Goal: Navigation & Orientation: Find specific page/section

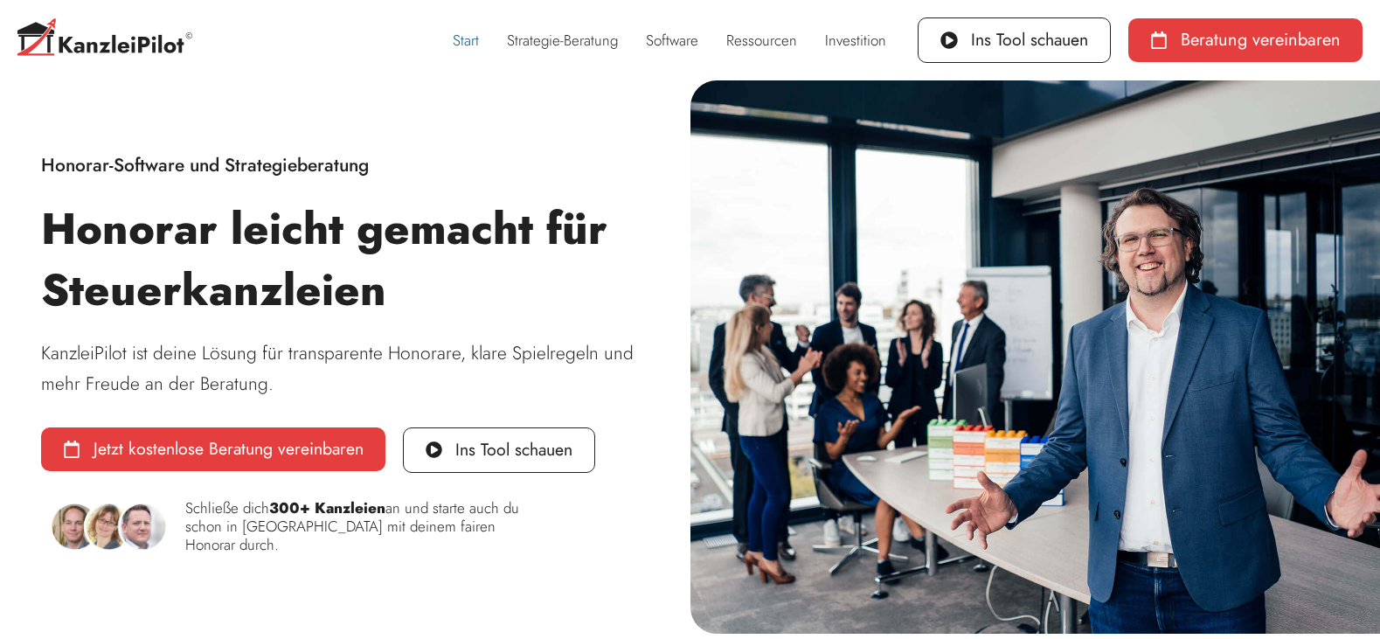
scroll to position [90, 0]
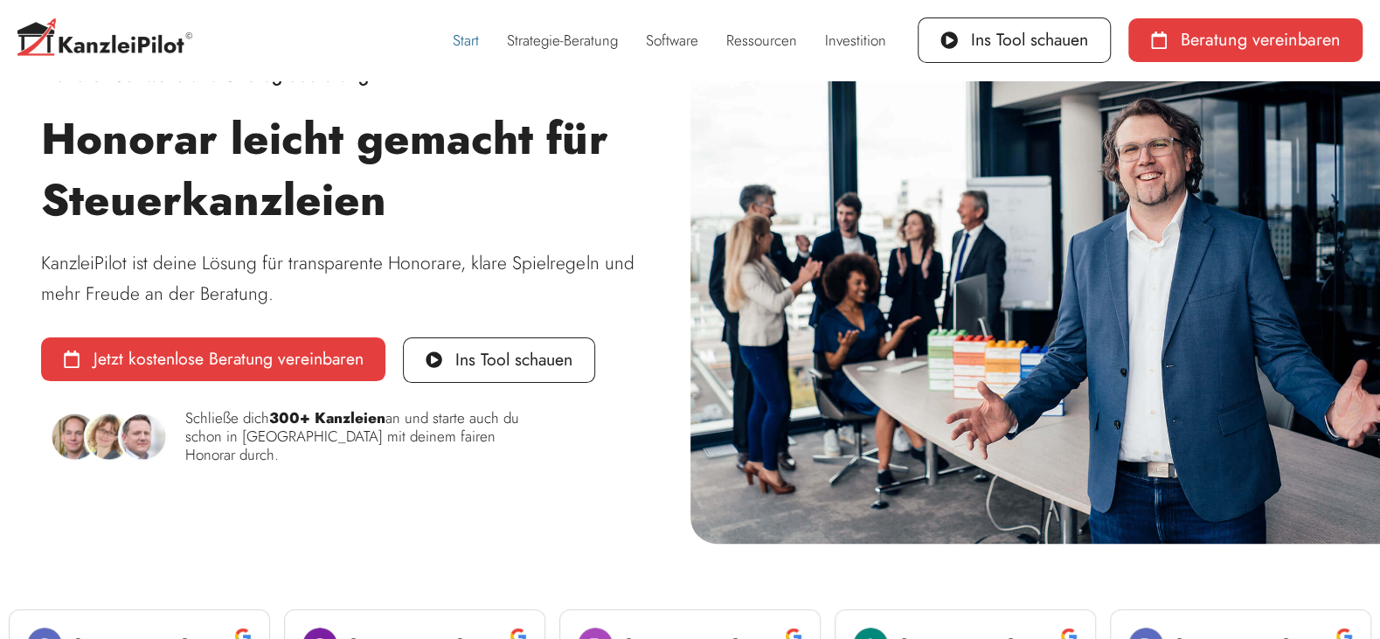
click at [397, 263] on p "KanzleiPilot ist deine Lösung für transparente Honorare, klare Spielregeln und …" at bounding box center [344, 278] width 607 height 60
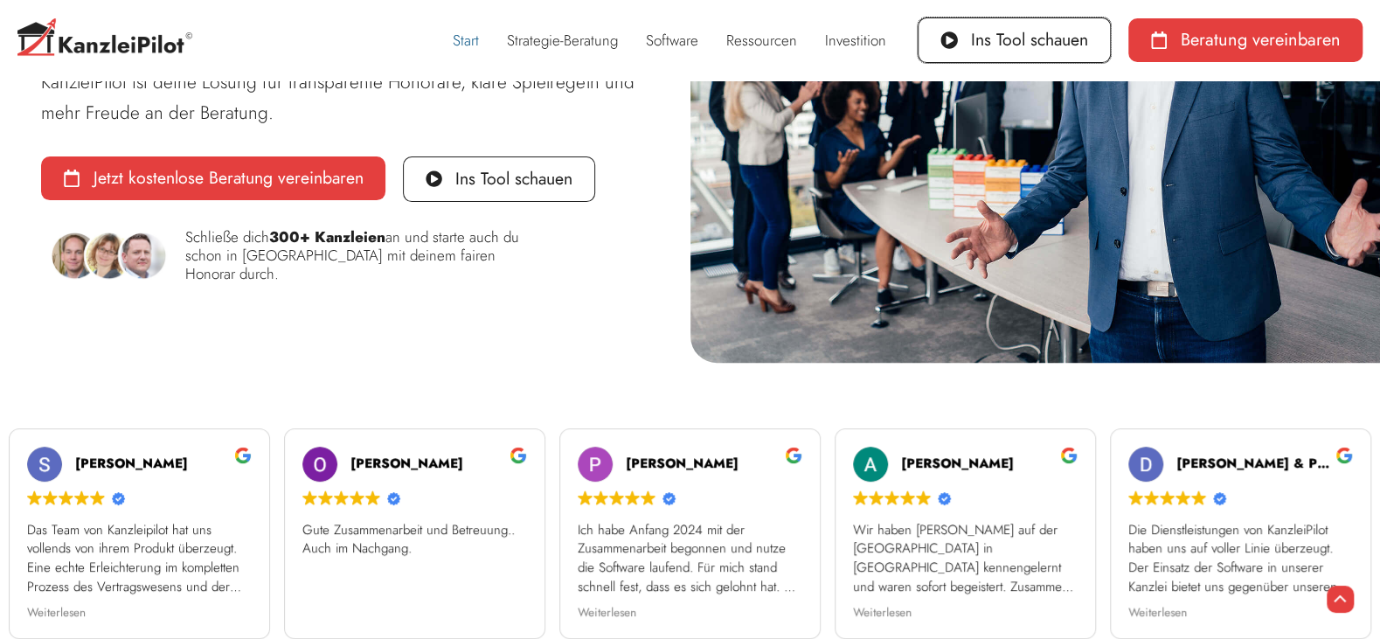
scroll to position [0, 0]
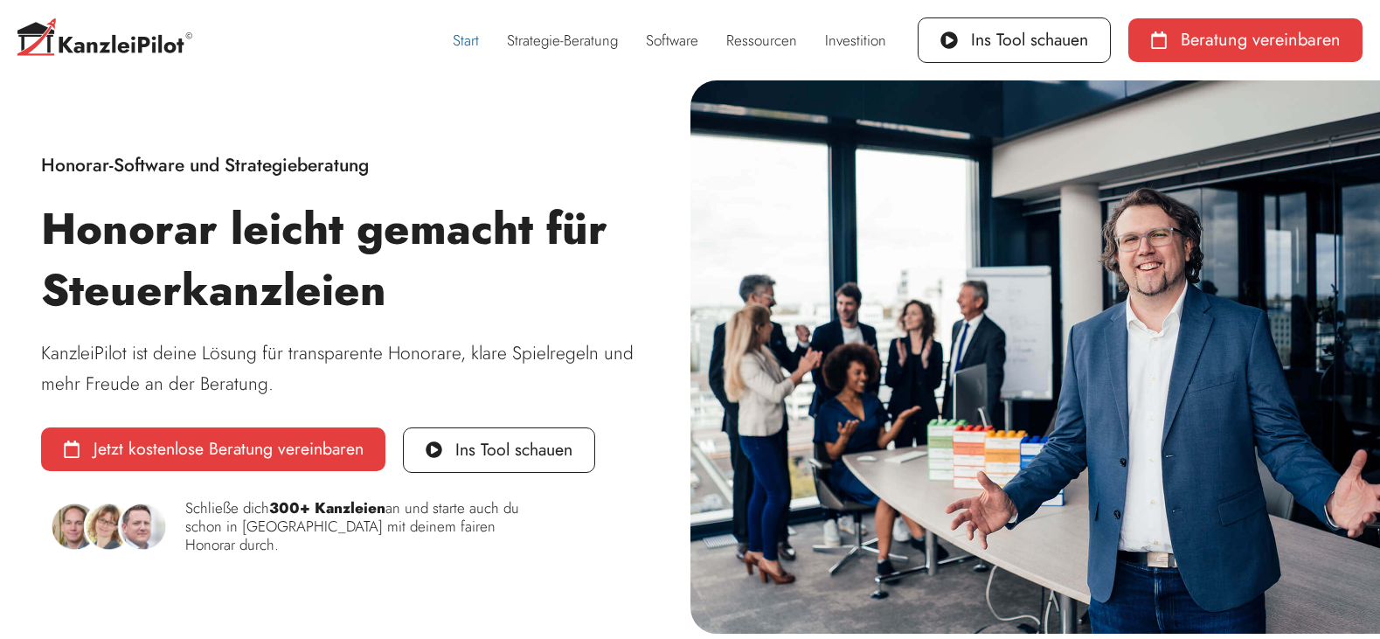
scroll to position [90, 0]
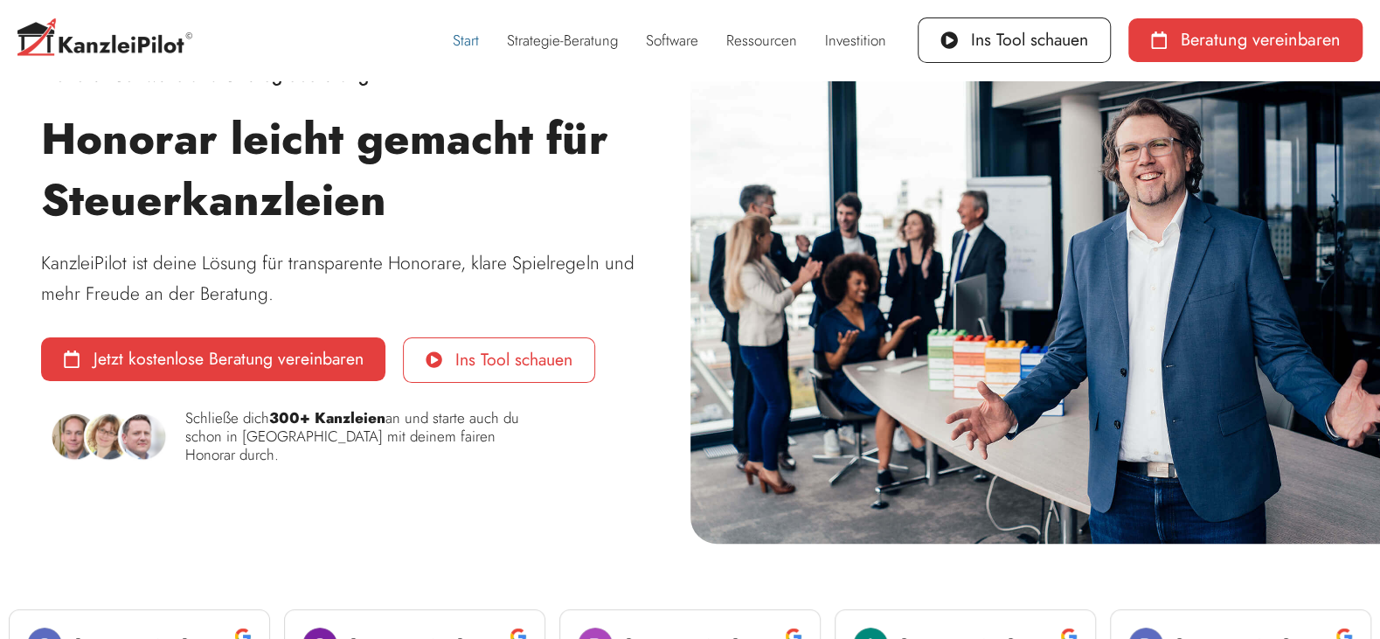
click at [534, 362] on span "Ins Tool schauen" at bounding box center [513, 359] width 117 height 17
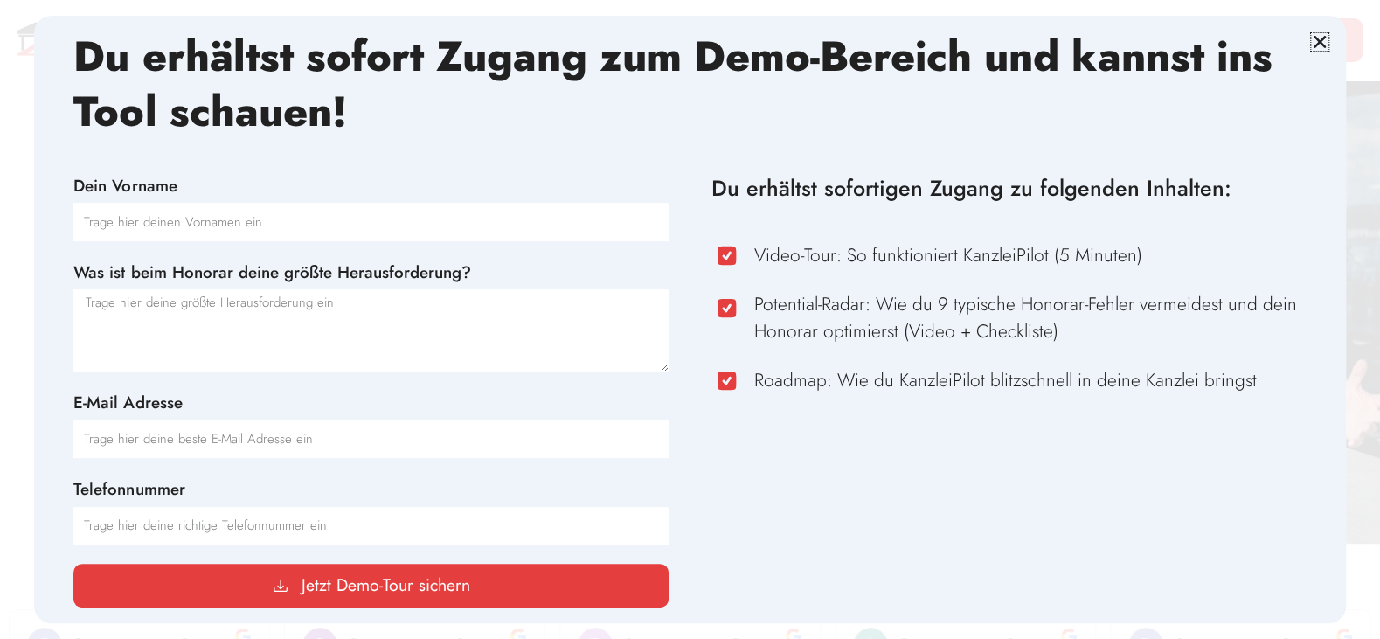
scroll to position [0, 0]
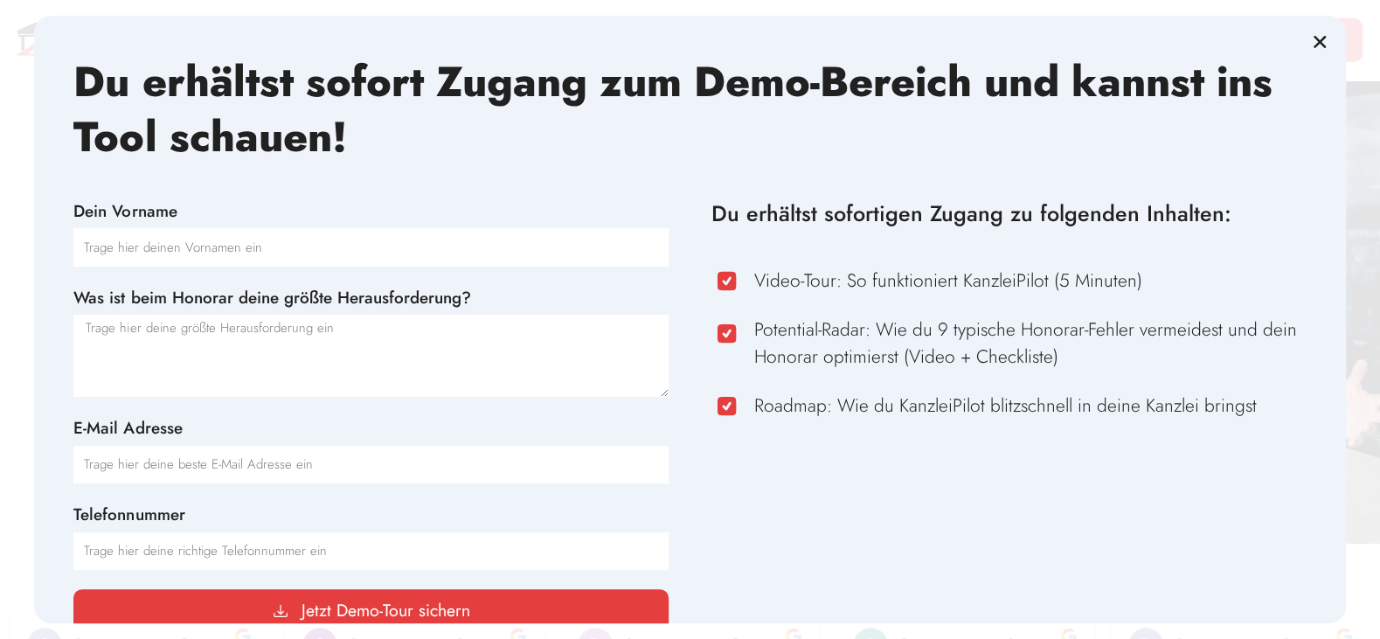
click at [1315, 36] on icon "Close" at bounding box center [1319, 41] width 17 height 17
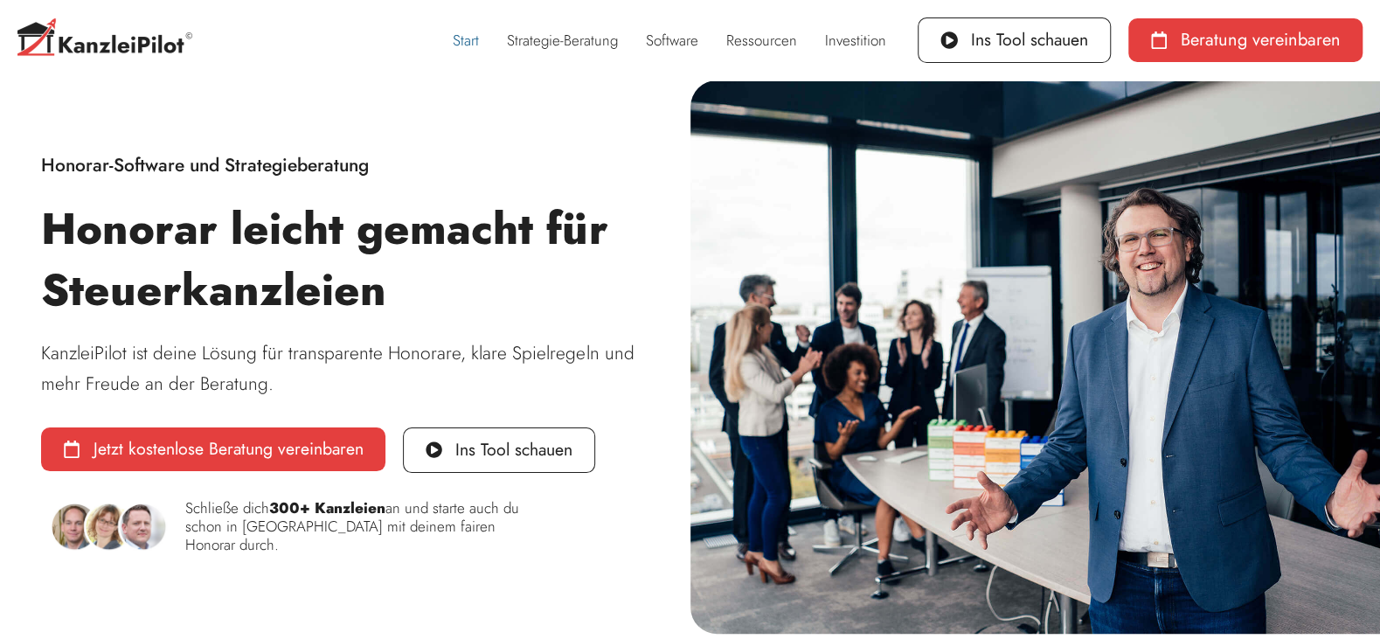
click at [469, 40] on link "Start" at bounding box center [466, 40] width 54 height 40
click at [538, 39] on link "Strategie-Beratung" at bounding box center [562, 40] width 139 height 40
click at [463, 170] on div "Honorar-Software und Strategieberatung" at bounding box center [344, 165] width 607 height 31
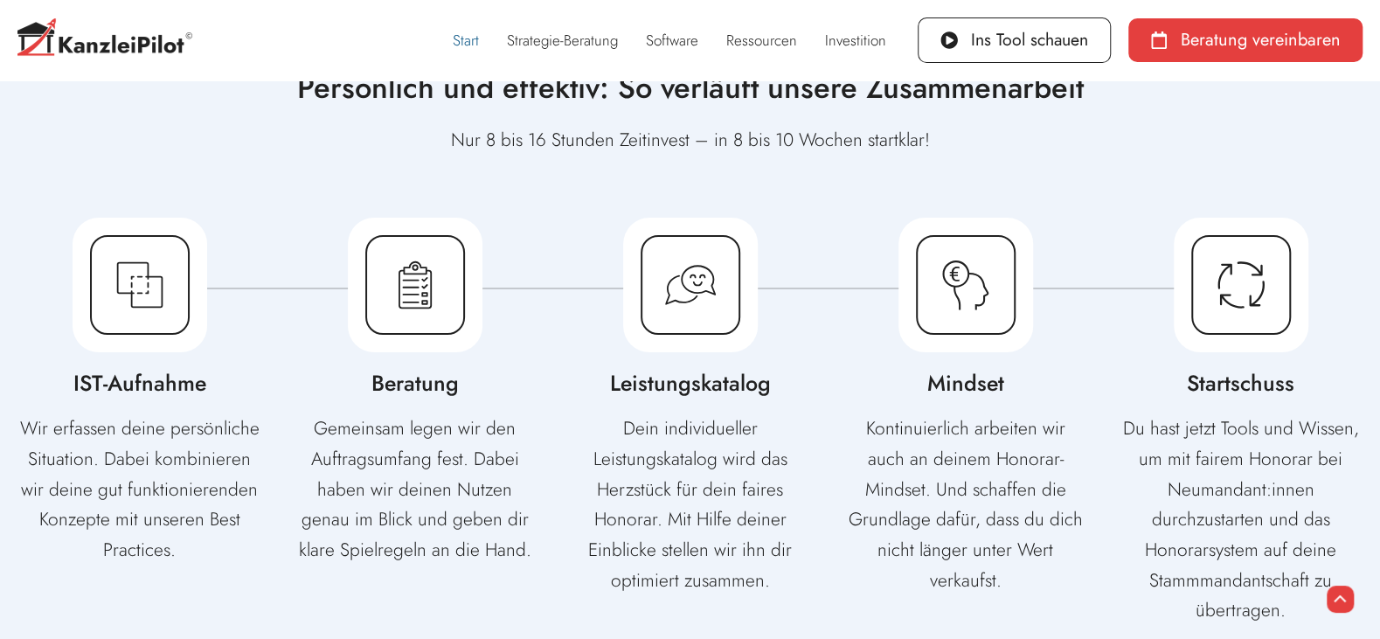
scroll to position [3984, 0]
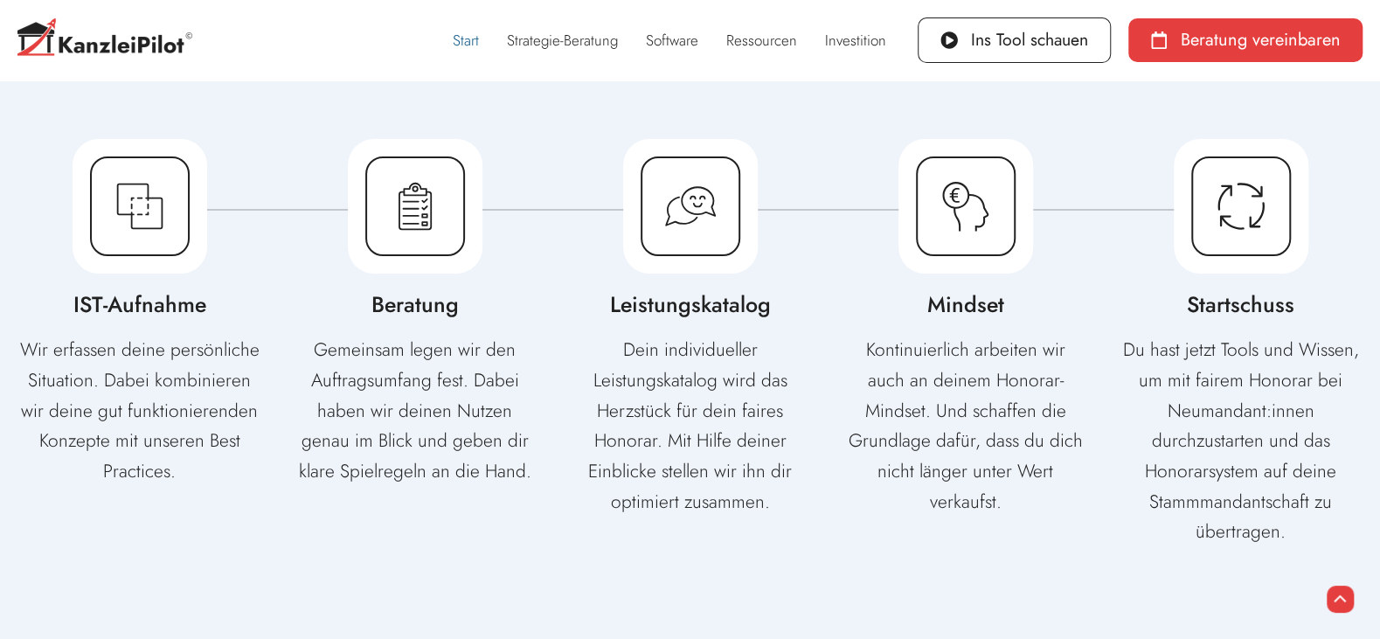
click at [900, 465] on div "Mindset Kontinuierlich arbeiten wir auch an deinem Honorar-Mindset. Und schaffe…" at bounding box center [965, 348] width 240 height 437
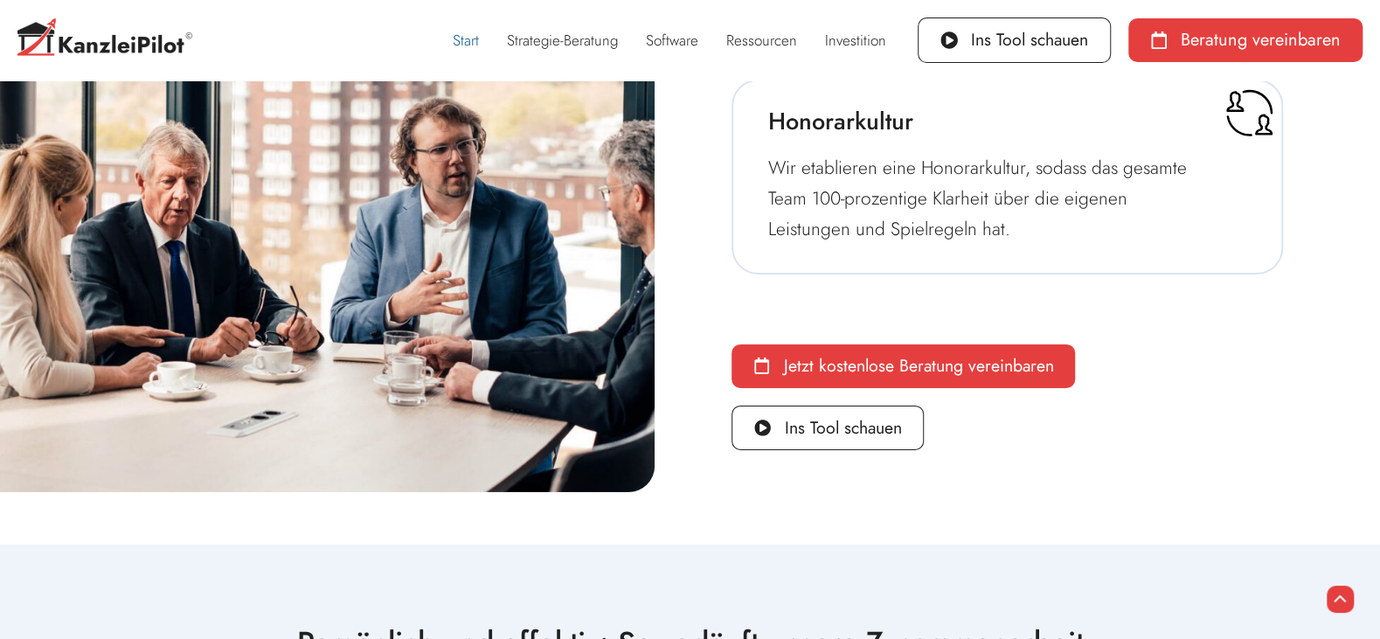
scroll to position [2807, 0]
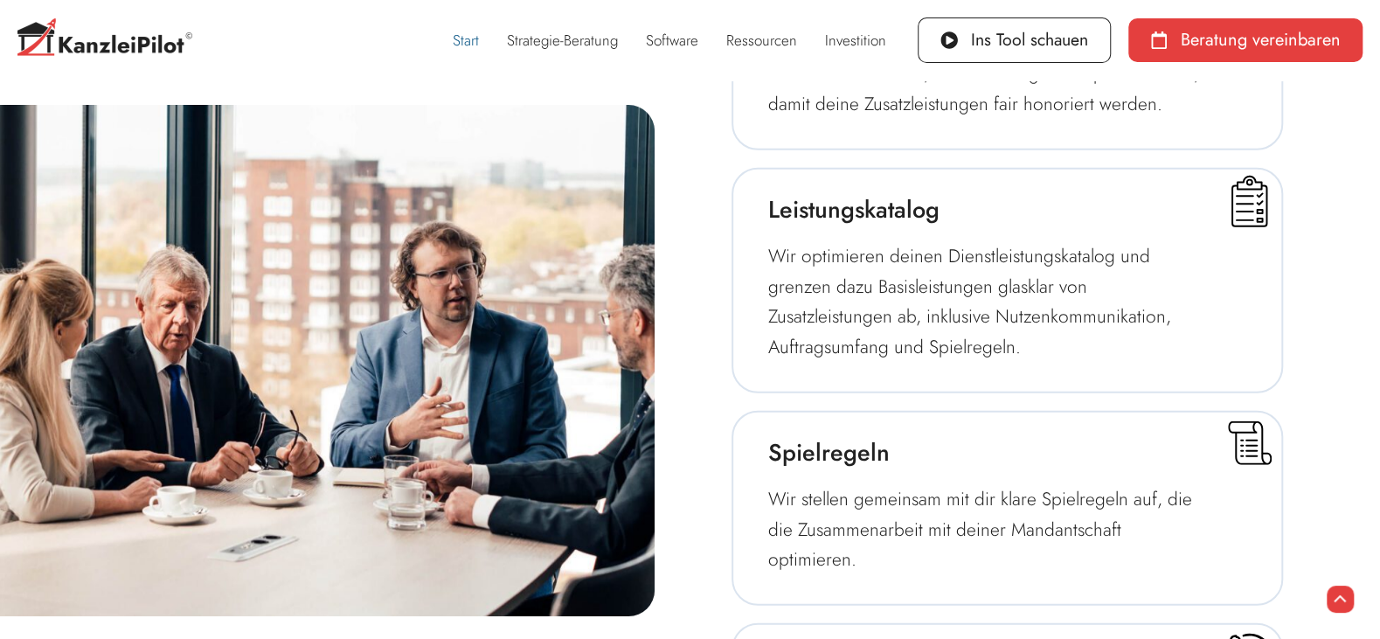
click at [470, 38] on link "Start" at bounding box center [466, 40] width 54 height 40
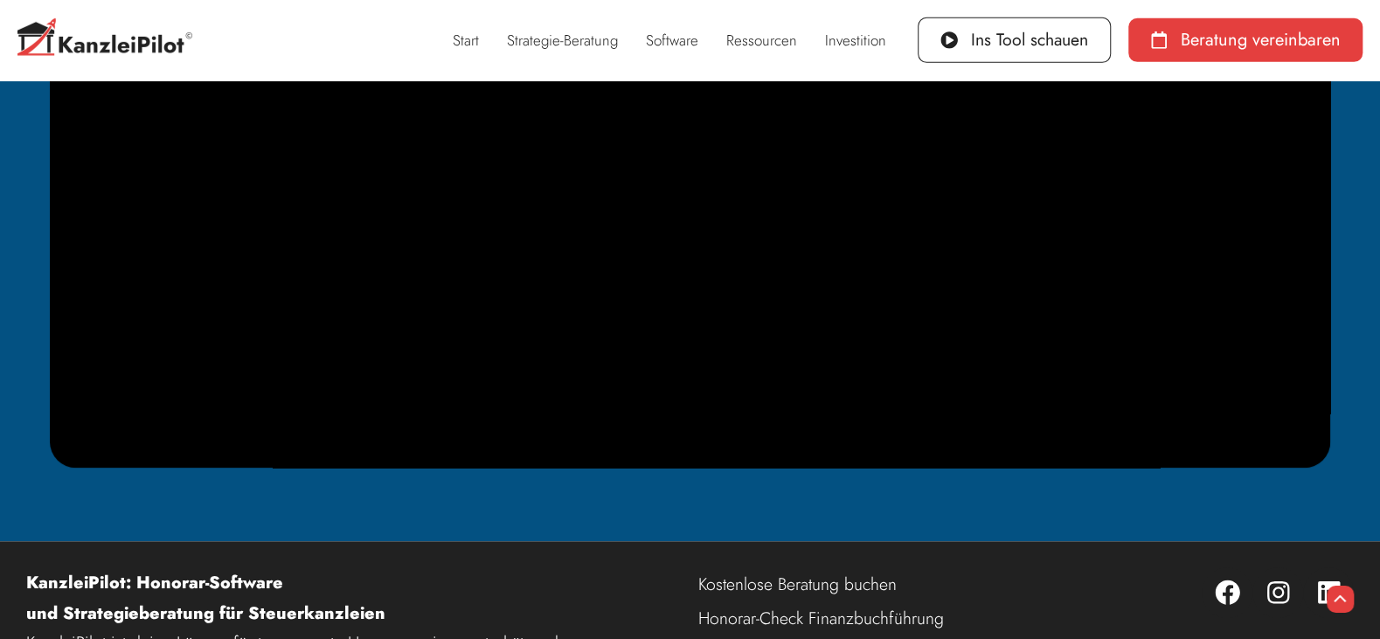
scroll to position [543, 0]
